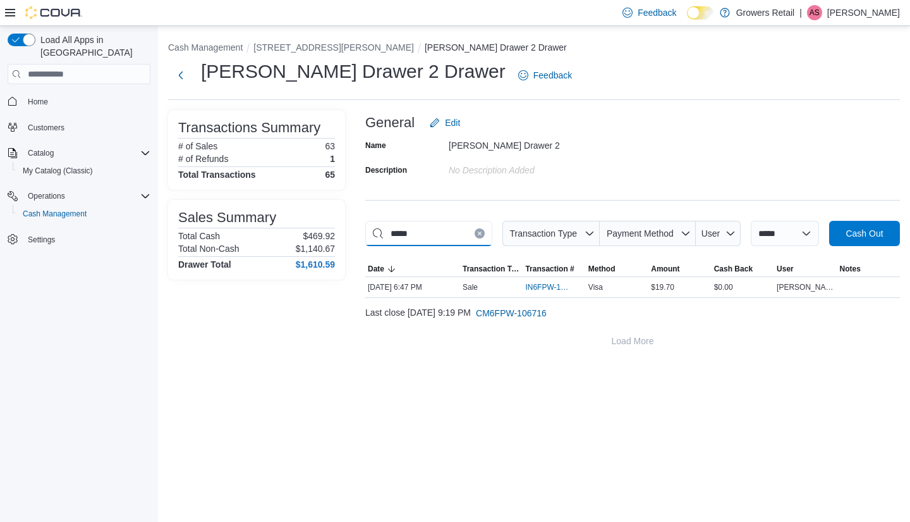
click at [492, 236] on input "*****" at bounding box center [428, 233] width 127 height 25
click at [485, 236] on button "Clear input" at bounding box center [480, 233] width 10 height 10
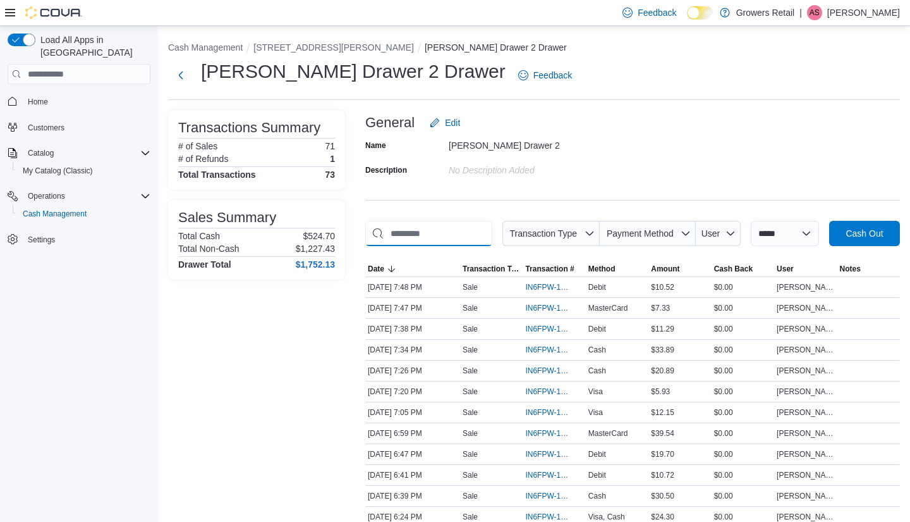
click at [470, 228] on input "This is a search bar. As you type, the results lower in the page will automatic…" at bounding box center [428, 233] width 127 height 25
type input "**"
click at [187, 75] on button "Next" at bounding box center [180, 74] width 25 height 25
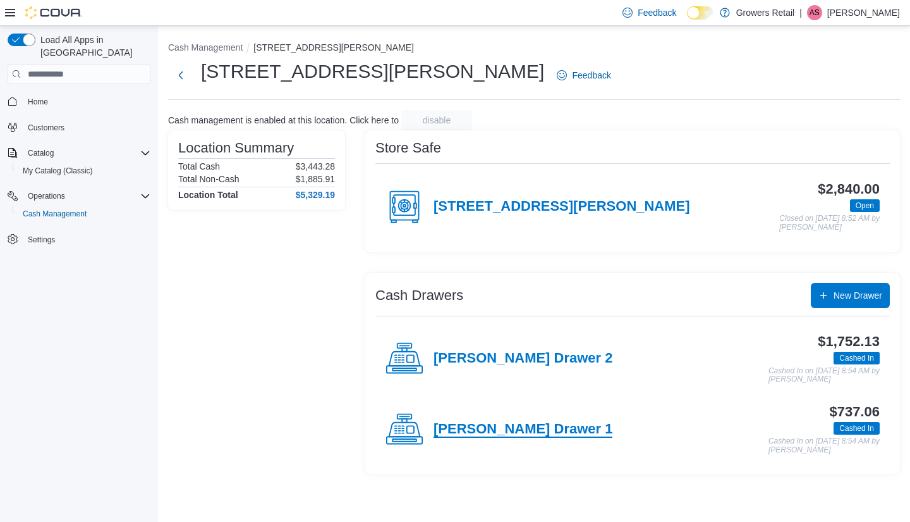
click at [464, 429] on h4 "[PERSON_NAME] Drawer 1" at bounding box center [523, 429] width 179 height 16
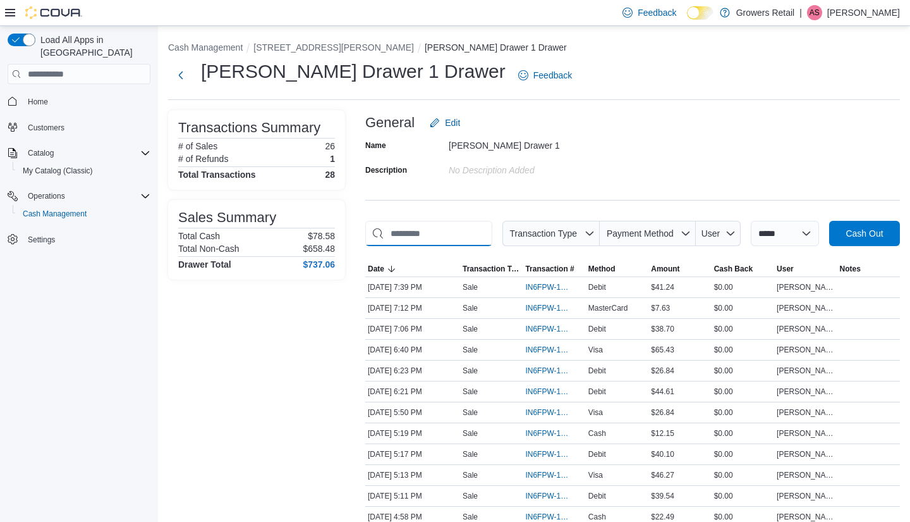
click at [424, 233] on input "This is a search bar. As you type, the results lower in the page will automatic…" at bounding box center [428, 233] width 127 height 25
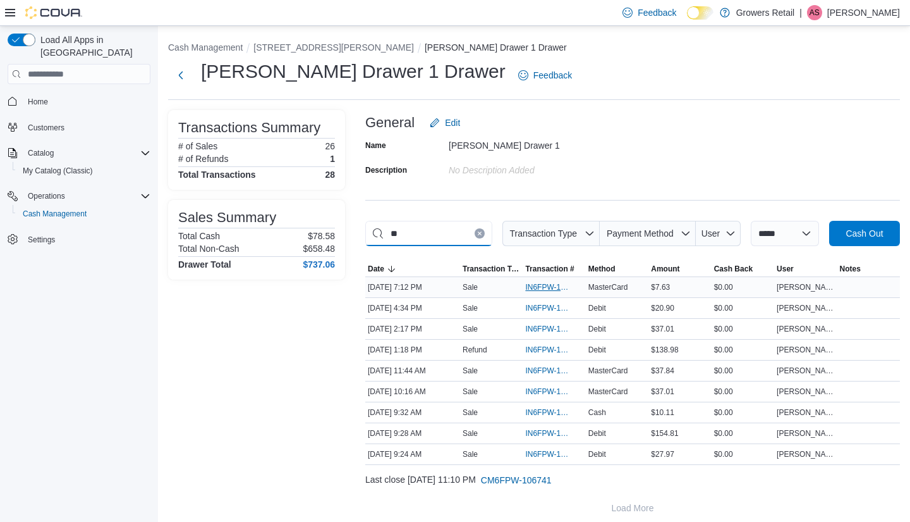
type input "**"
click at [551, 292] on span "IN6FPW-1995020" at bounding box center [547, 287] width 45 height 10
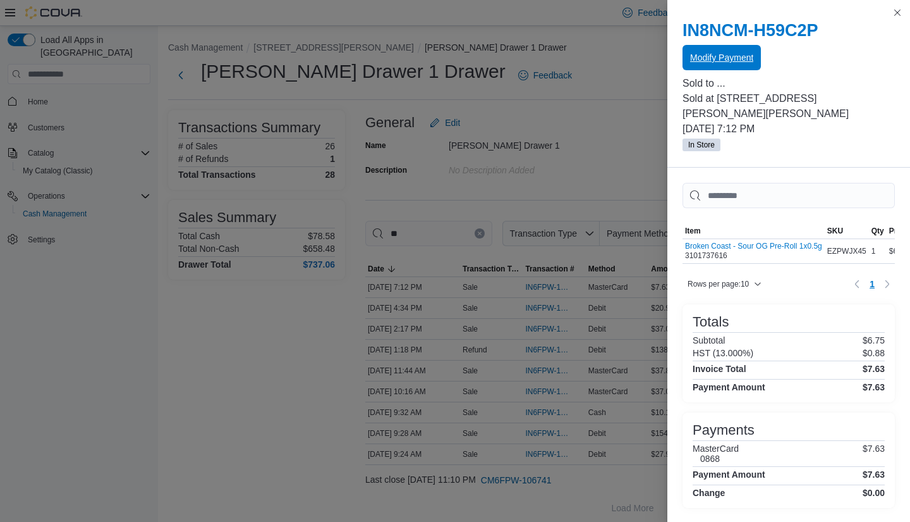
click at [735, 54] on span "Modify Payment" at bounding box center [721, 57] width 63 height 13
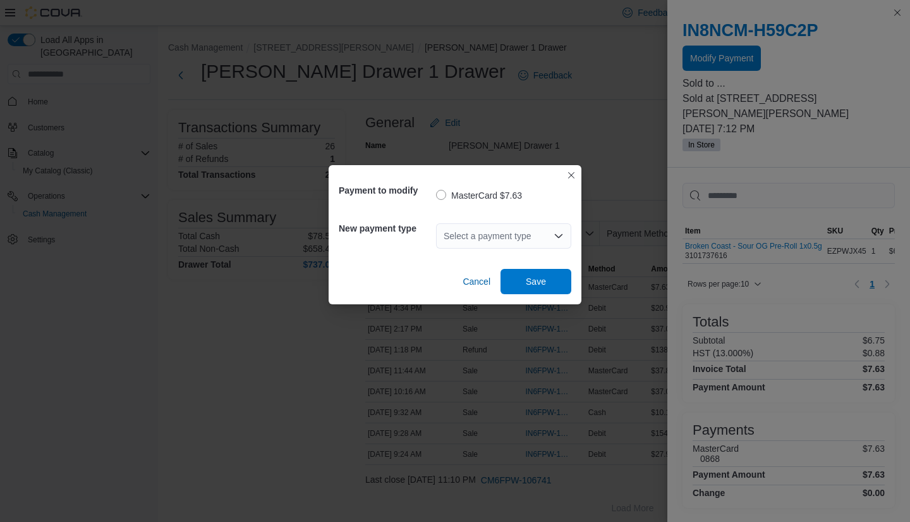
click at [511, 241] on div "Select a payment type" at bounding box center [503, 235] width 135 height 25
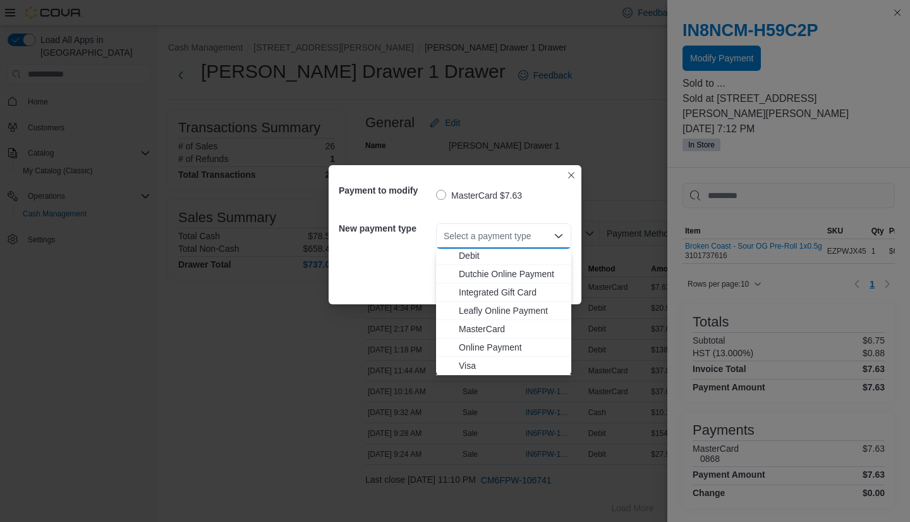
scroll to position [20, 0]
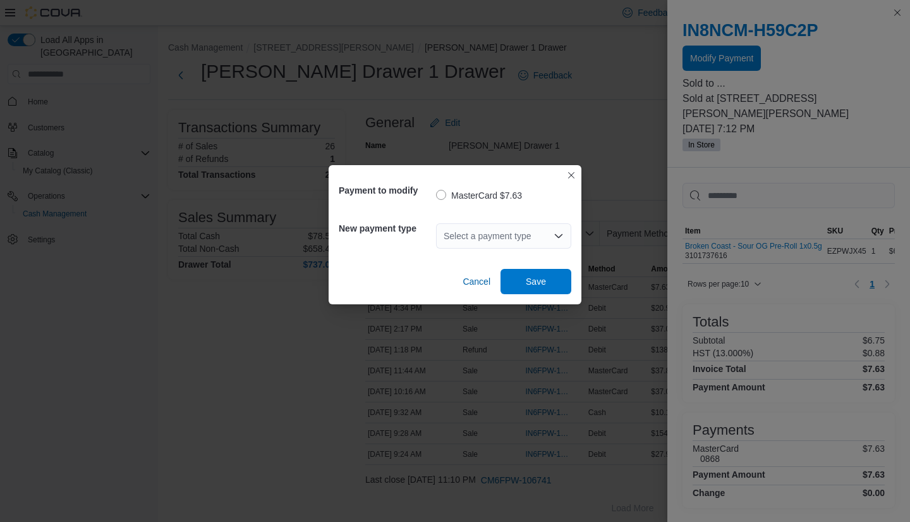
click at [505, 231] on div "Select a payment type" at bounding box center [503, 235] width 135 height 25
click at [525, 231] on div "Select a payment type" at bounding box center [503, 235] width 135 height 25
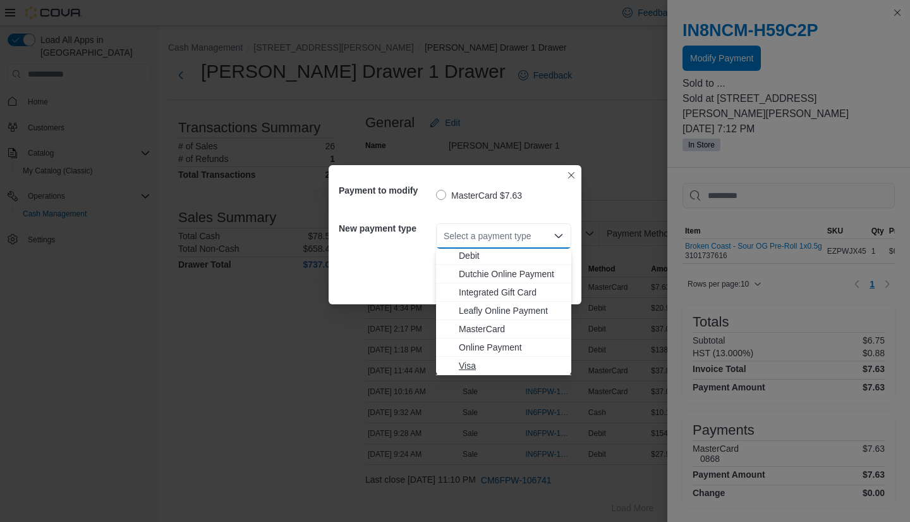
click at [468, 363] on span "Visa" at bounding box center [511, 365] width 105 height 13
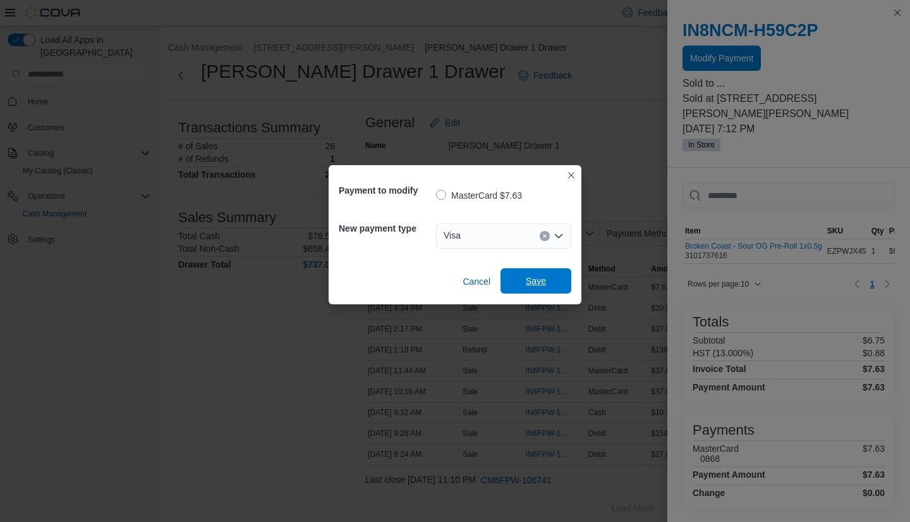
click at [532, 289] on span "Save" at bounding box center [536, 280] width 56 height 25
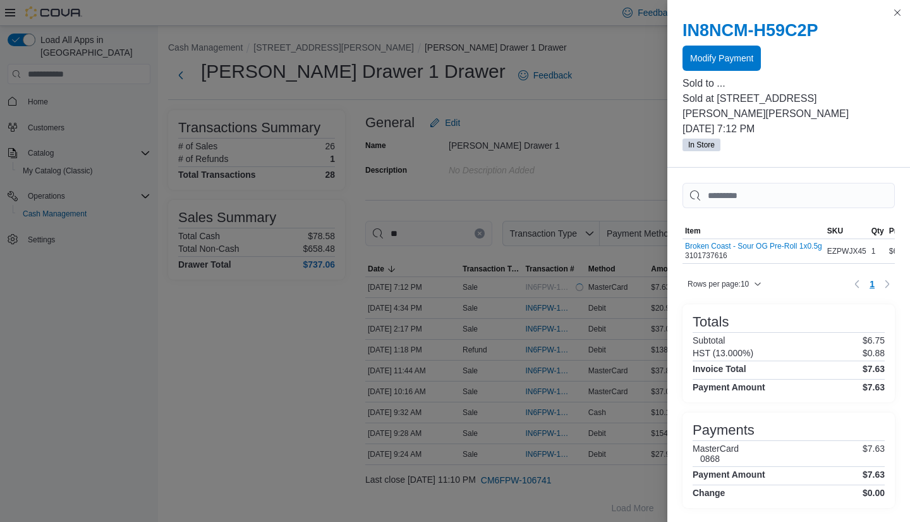
scroll to position [0, 0]
click at [901, 12] on button "Close this dialog" at bounding box center [897, 11] width 15 height 15
